Goal: Check status: Check status

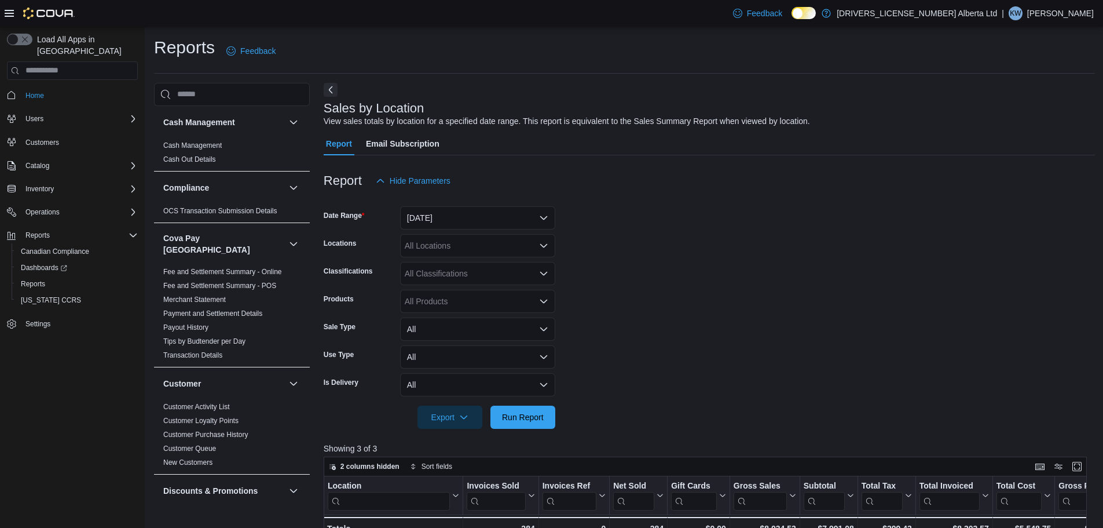
scroll to position [116, 0]
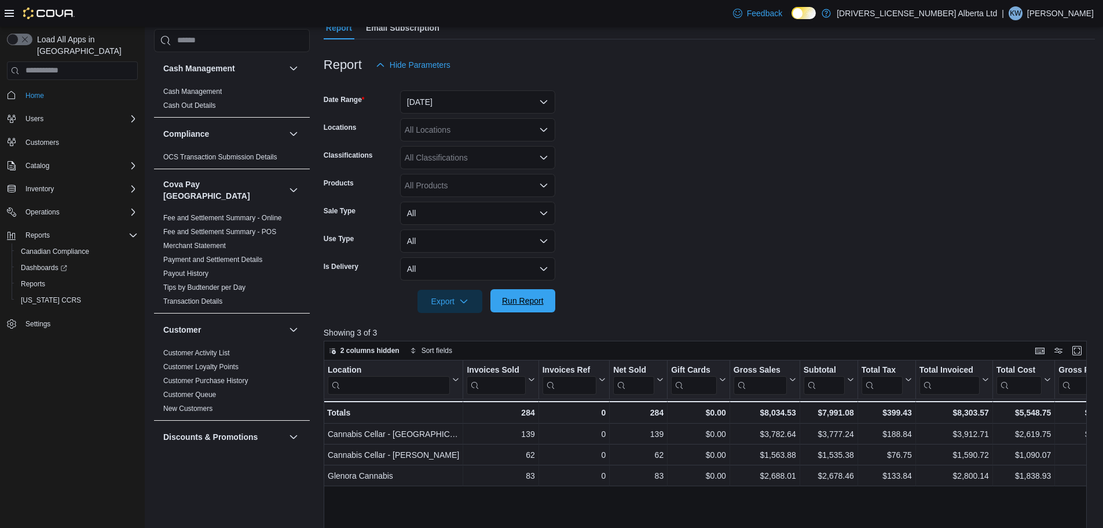
click at [520, 295] on span "Run Report" at bounding box center [523, 301] width 42 height 12
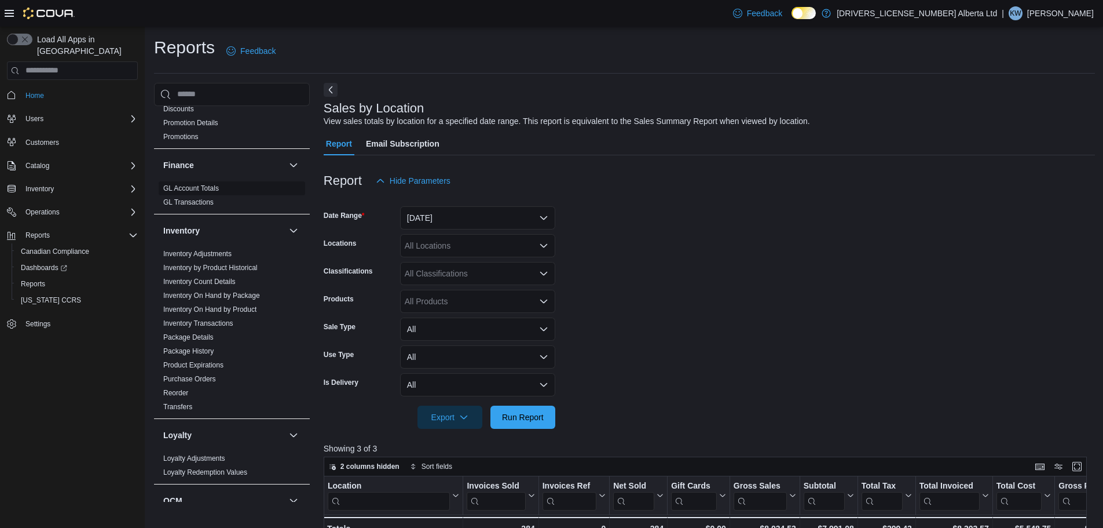
scroll to position [405, 0]
click at [213, 374] on link "Purchase Orders" at bounding box center [189, 378] width 53 height 8
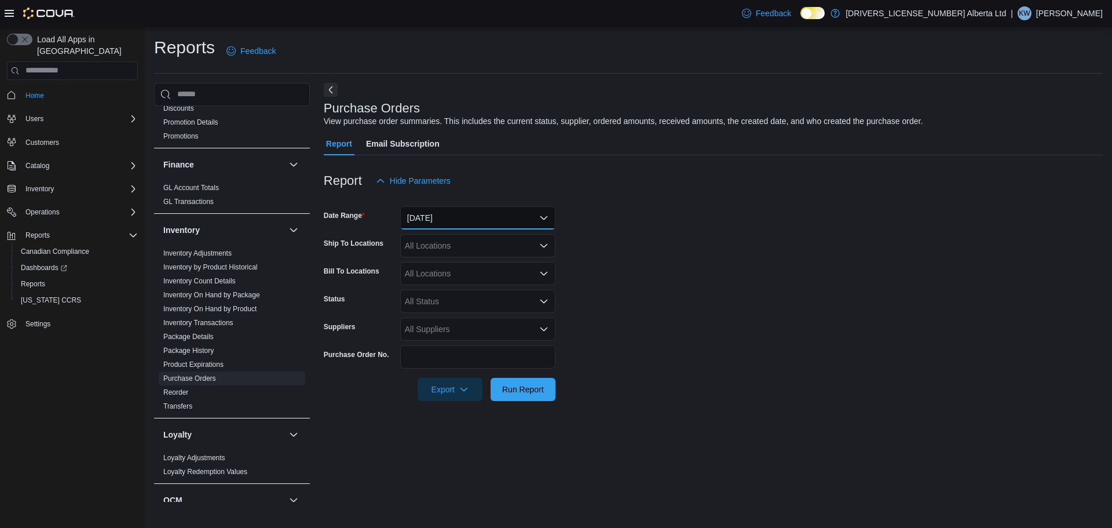
click at [459, 221] on button "[DATE]" at bounding box center [477, 217] width 155 height 23
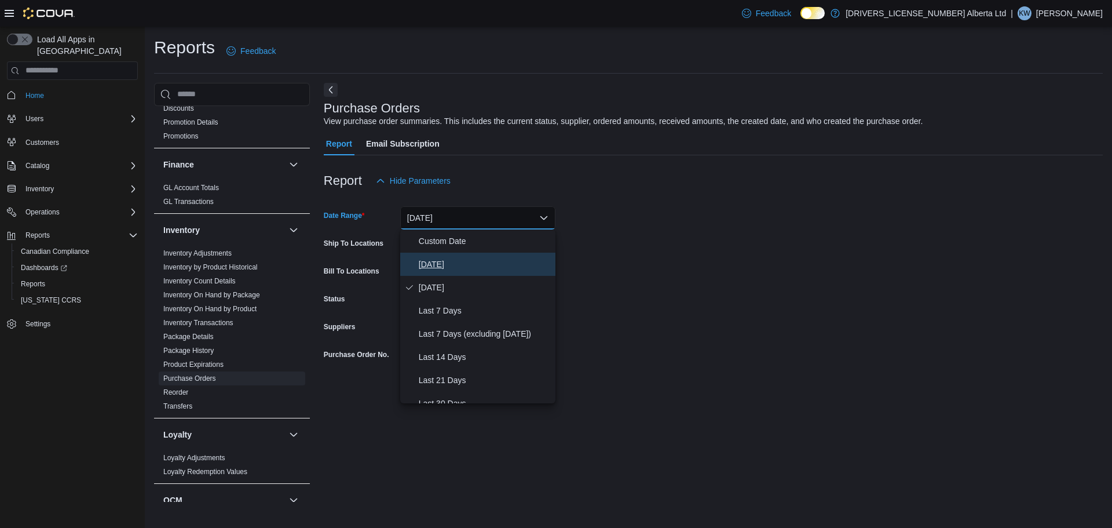
click at [467, 259] on span "[DATE]" at bounding box center [485, 264] width 132 height 14
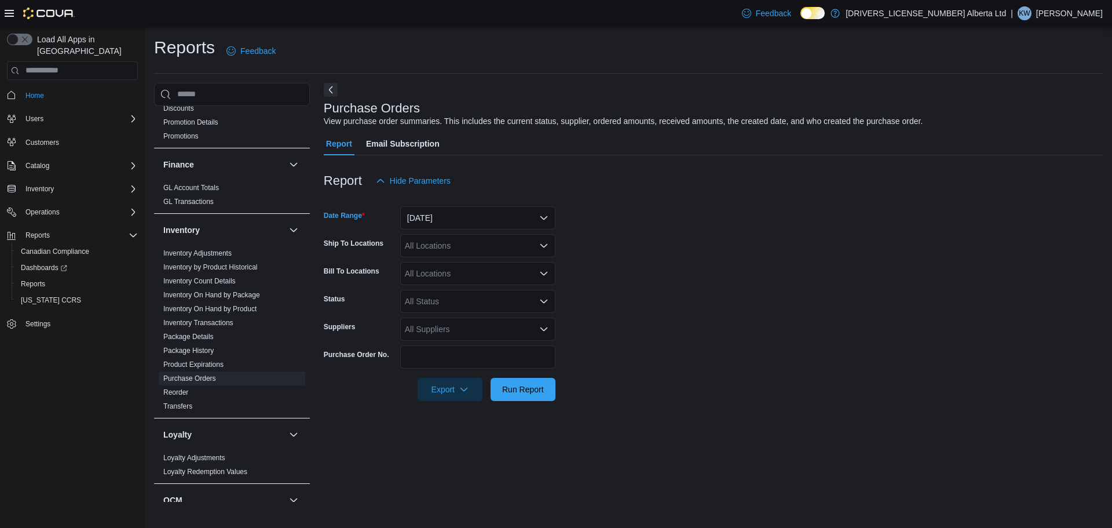
click at [512, 401] on div at bounding box center [713, 408] width 779 height 14
click at [523, 392] on span "Run Report" at bounding box center [523, 389] width 42 height 12
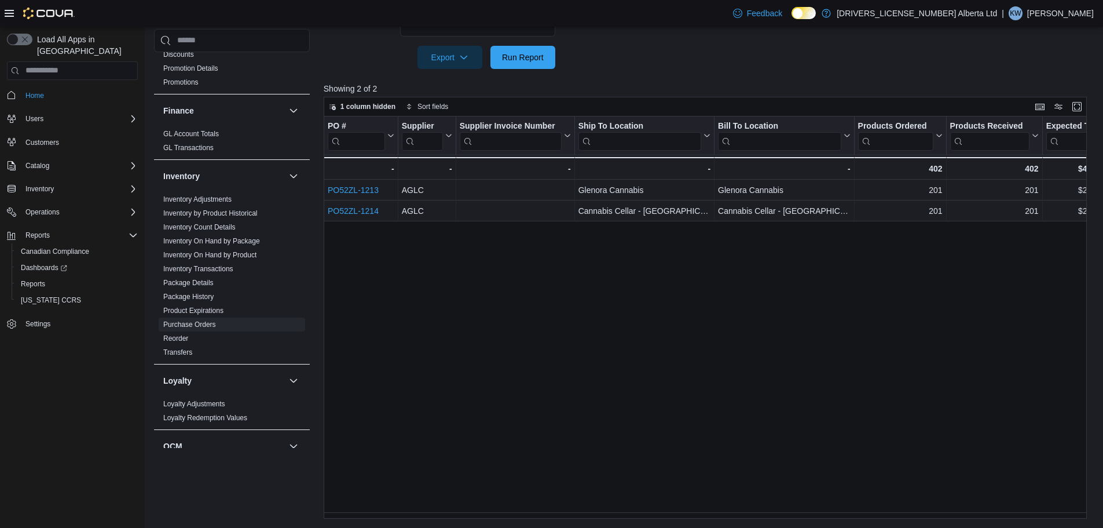
scroll to position [0, 23]
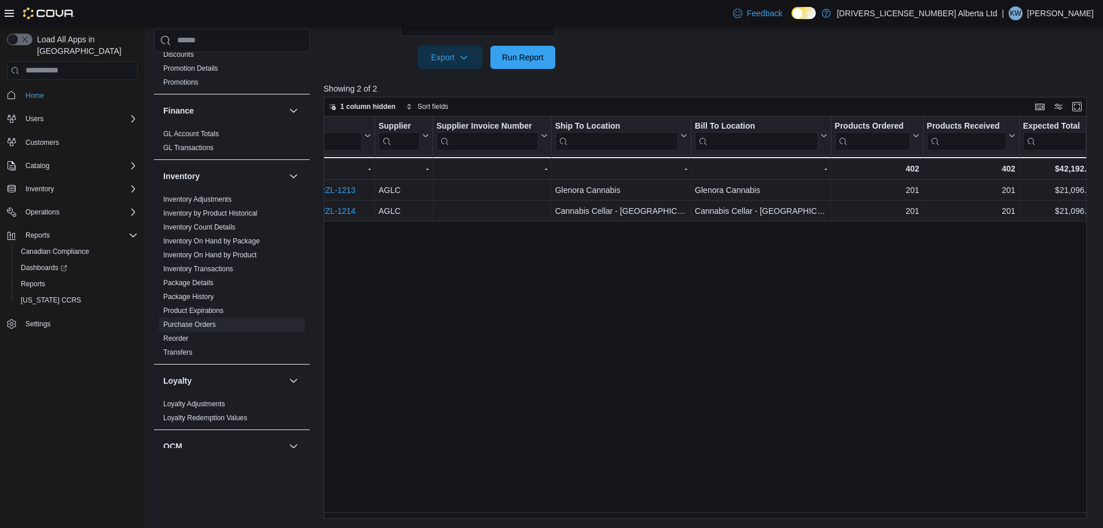
drag, startPoint x: 664, startPoint y: 511, endPoint x: 639, endPoint y: 418, distance: 97.2
click at [638, 414] on div "PO # Click to view column header actions Supplier Click to view column header a…" at bounding box center [709, 317] width 771 height 403
click at [659, 522] on div "Reports Feedback Cash Management Cash Management Cash Out Details Compliance OC…" at bounding box center [625, 111] width 960 height 833
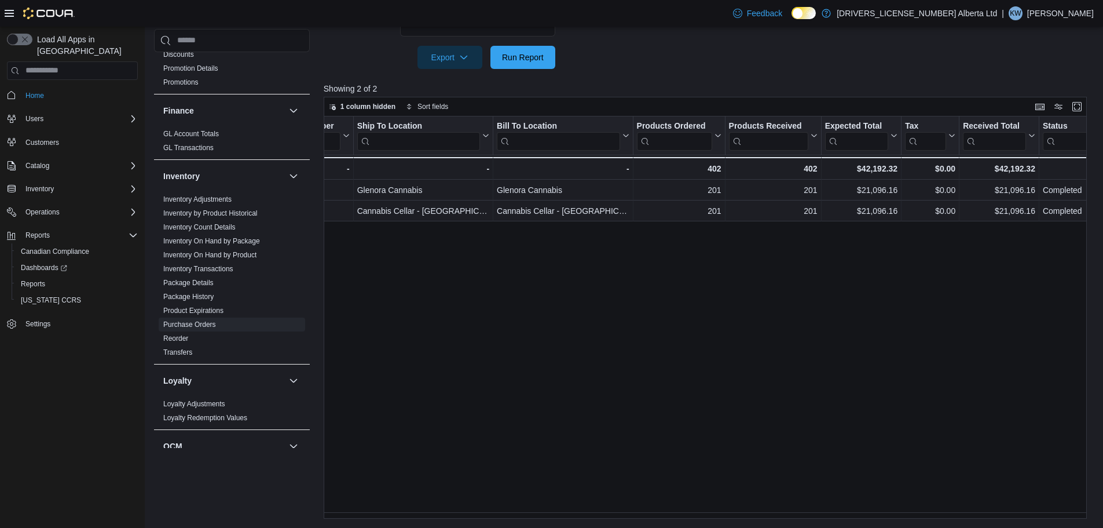
scroll to position [0, 214]
click at [509, 49] on span "Run Report" at bounding box center [523, 56] width 51 height 23
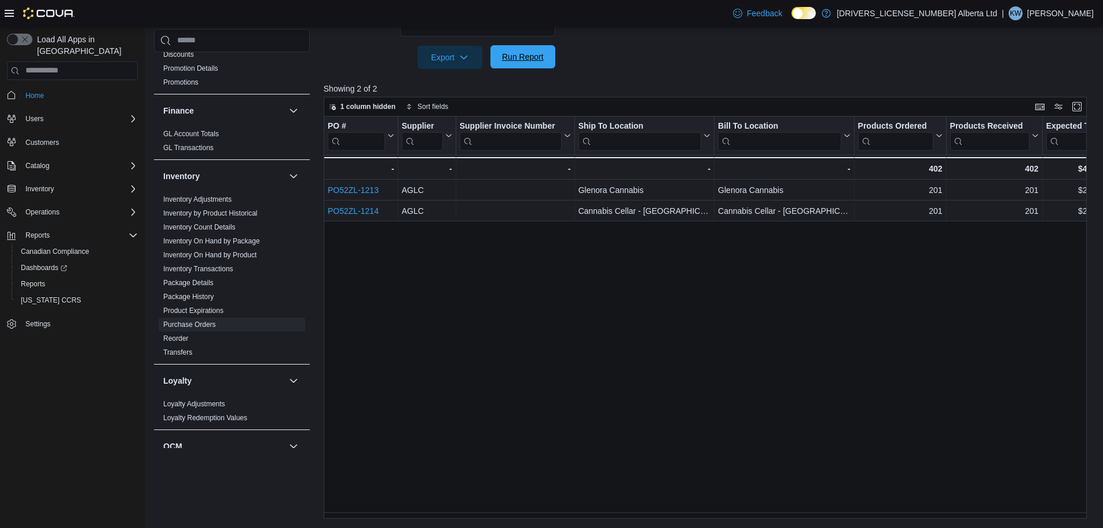
click at [505, 57] on span "Run Report" at bounding box center [523, 57] width 42 height 12
